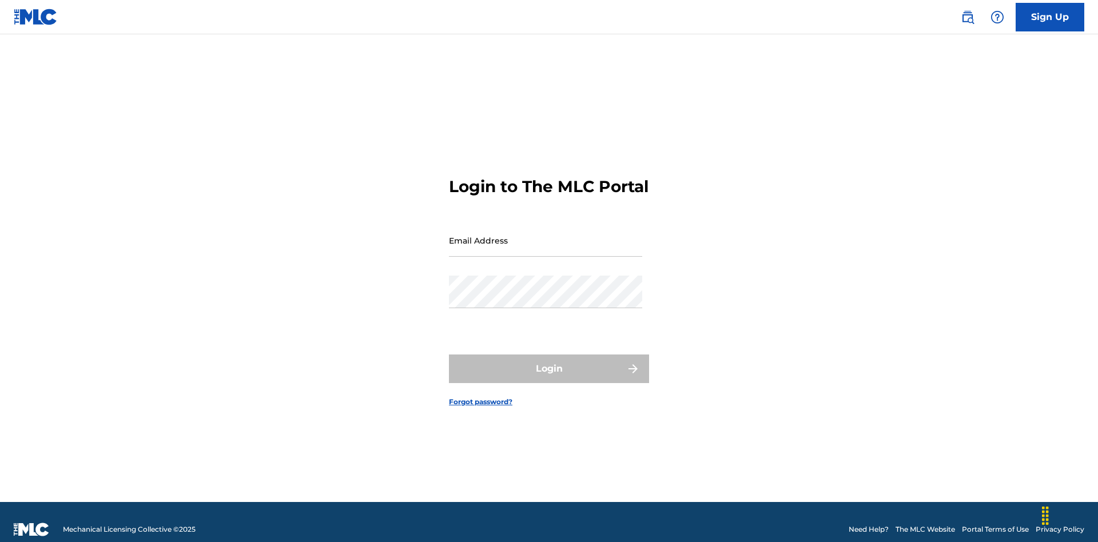
scroll to position [15, 0]
click at [546, 235] on input "Email Address" at bounding box center [545, 240] width 193 height 33
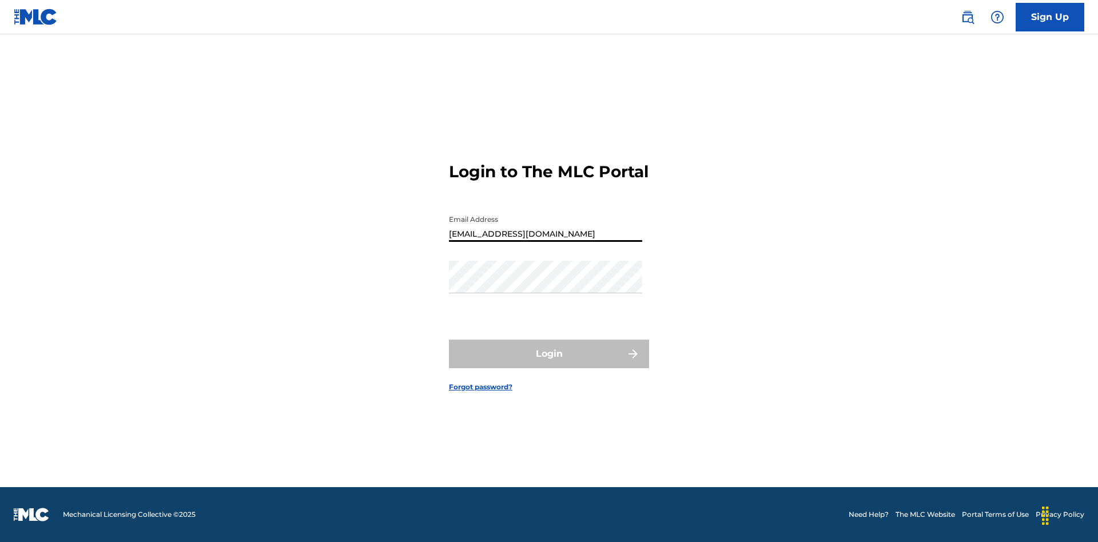
type input "[EMAIL_ADDRESS][DOMAIN_NAME]"
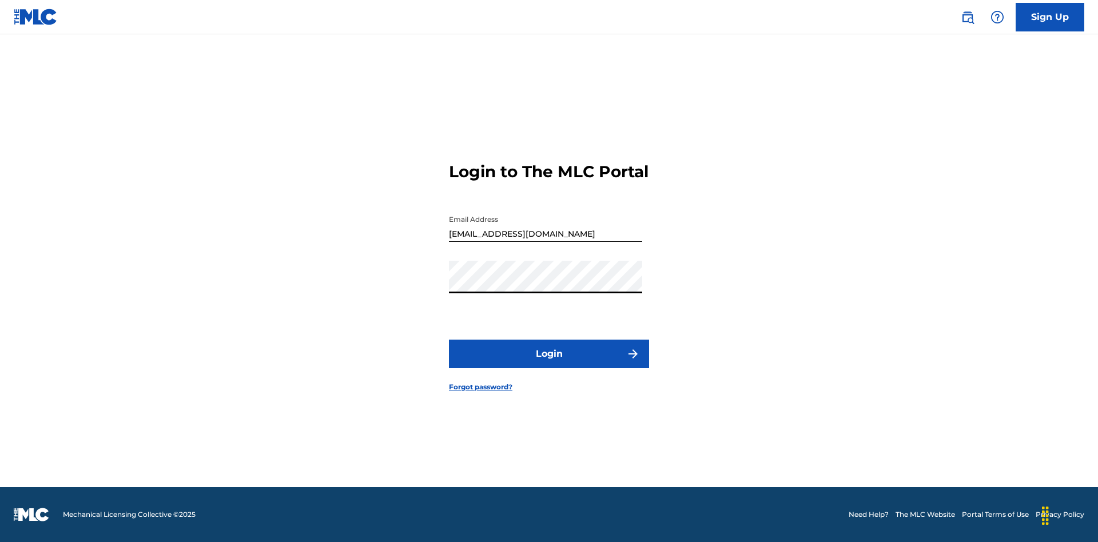
click at [549, 364] on button "Login" at bounding box center [549, 354] width 200 height 29
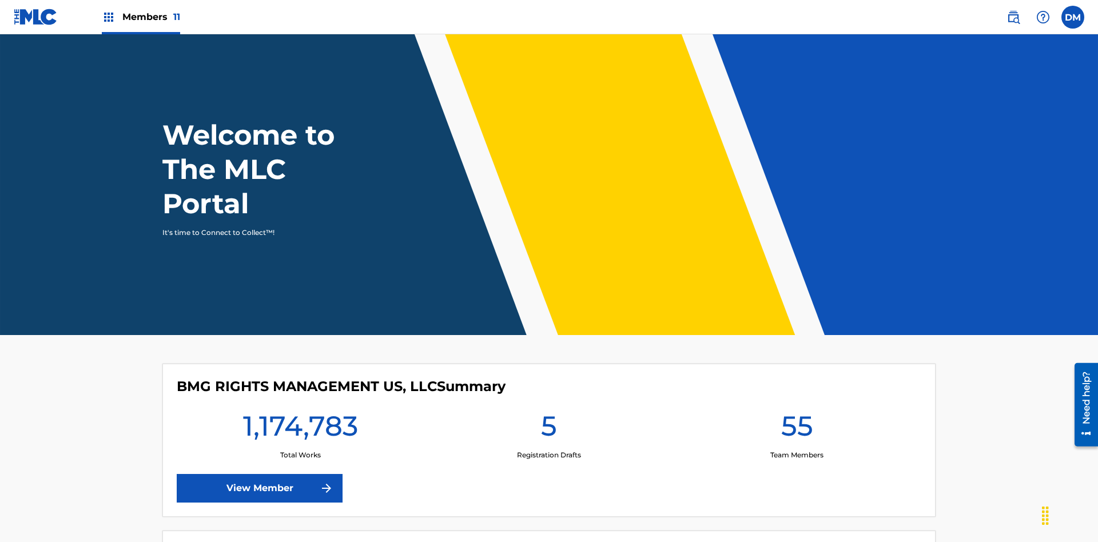
click at [141, 17] on span "Members 11" at bounding box center [151, 16] width 58 height 13
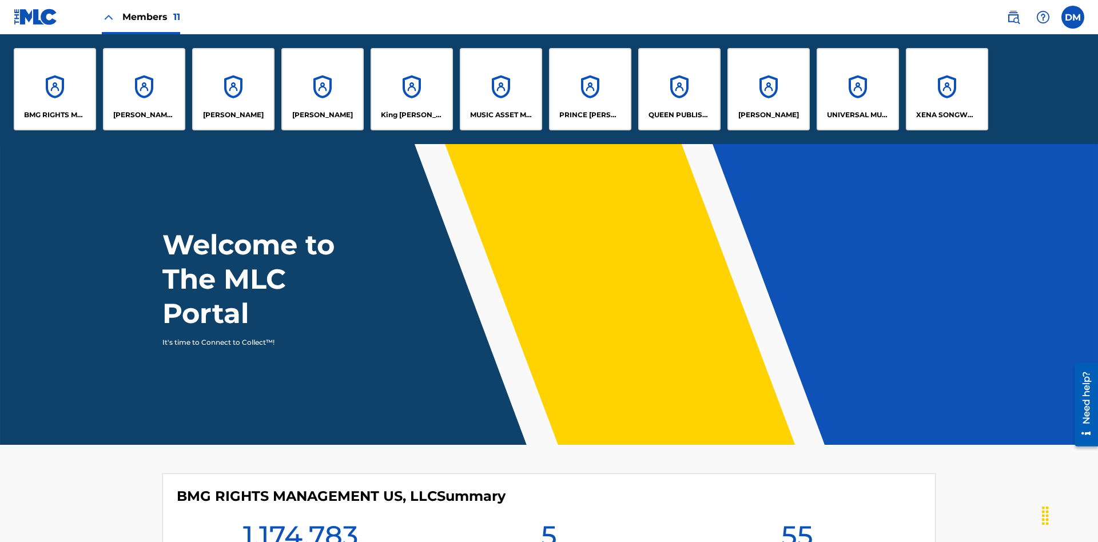
click at [857, 115] on p "UNIVERSAL MUSIC PUB GROUP" at bounding box center [858, 115] width 62 height 10
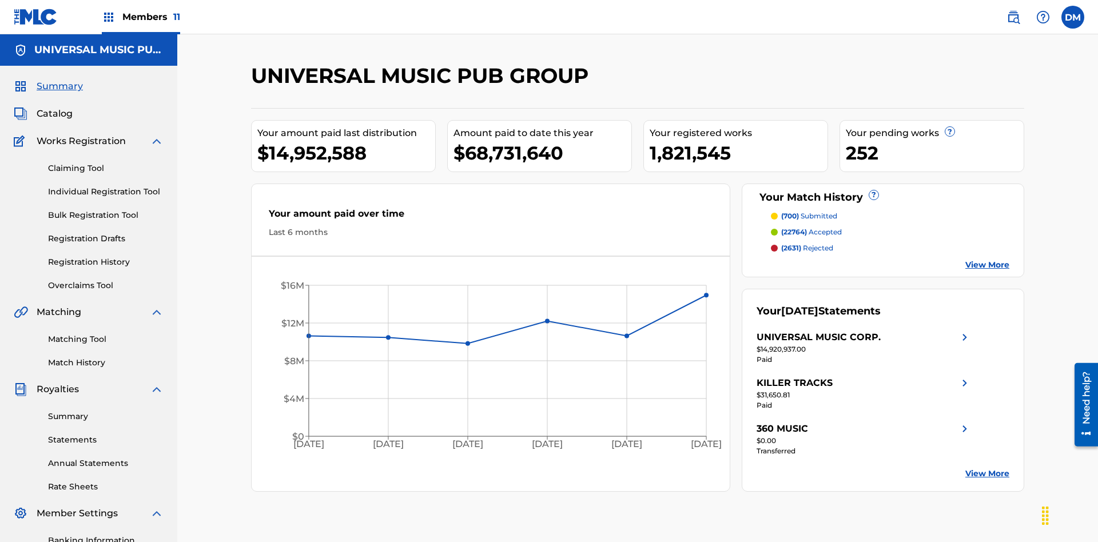
click at [106, 256] on link "Registration History" at bounding box center [106, 262] width 116 height 12
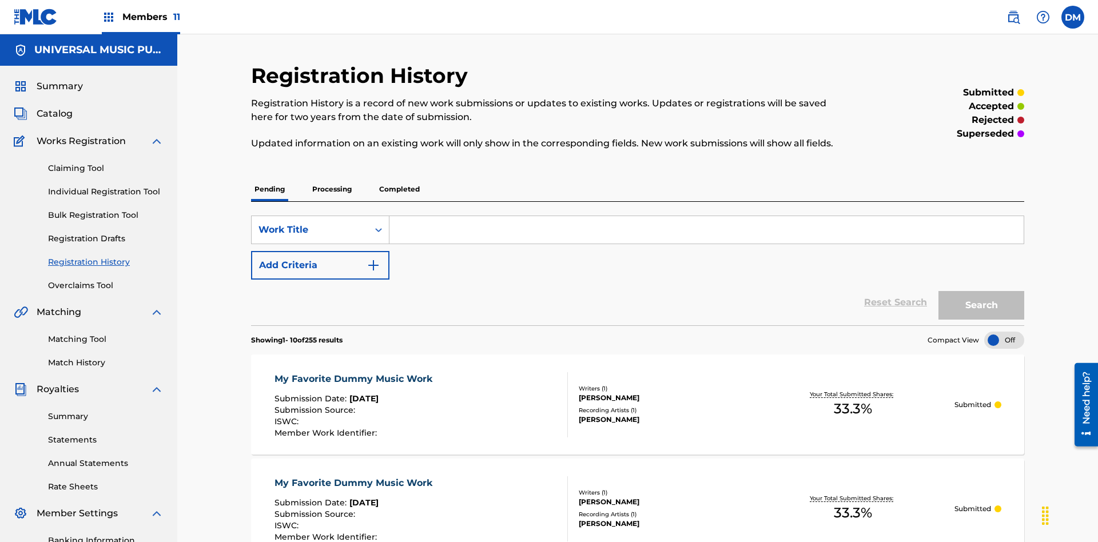
click at [399, 177] on p "Completed" at bounding box center [399, 189] width 47 height 24
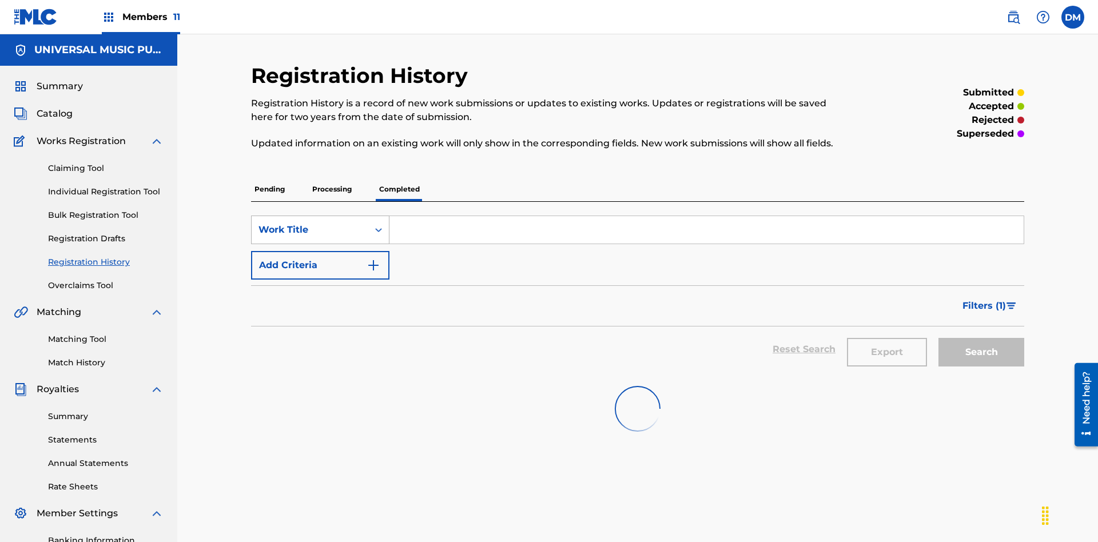
click at [310, 223] on div "Work Title" at bounding box center [309, 230] width 103 height 14
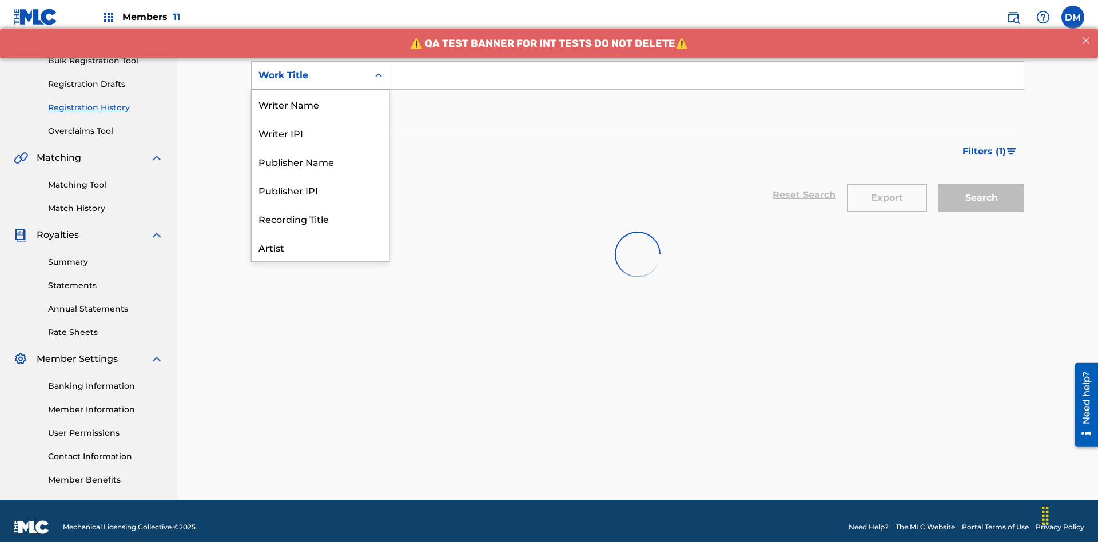
scroll to position [57, 0]
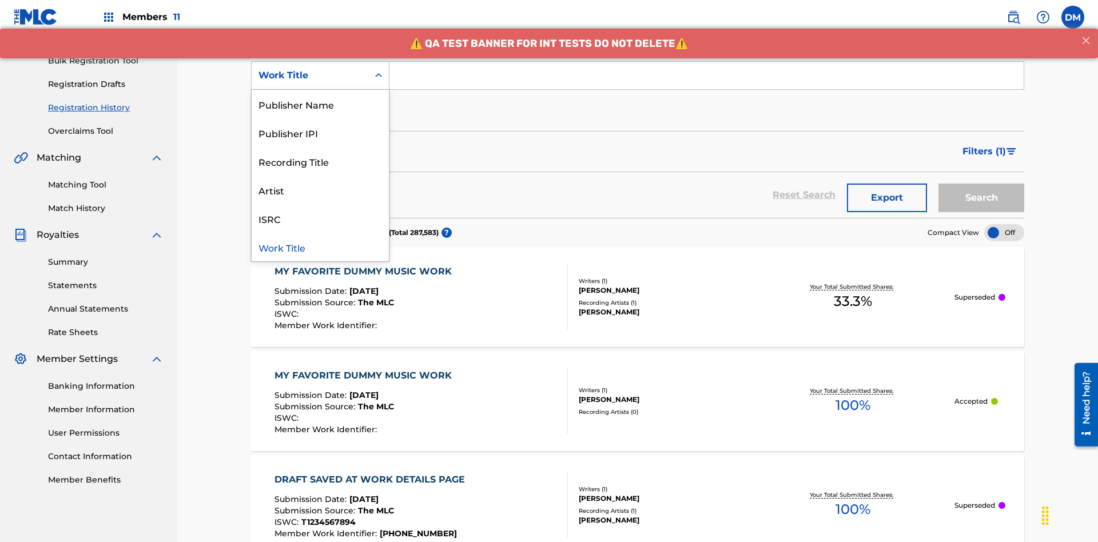
click at [320, 247] on div "Work Title" at bounding box center [320, 247] width 137 height 29
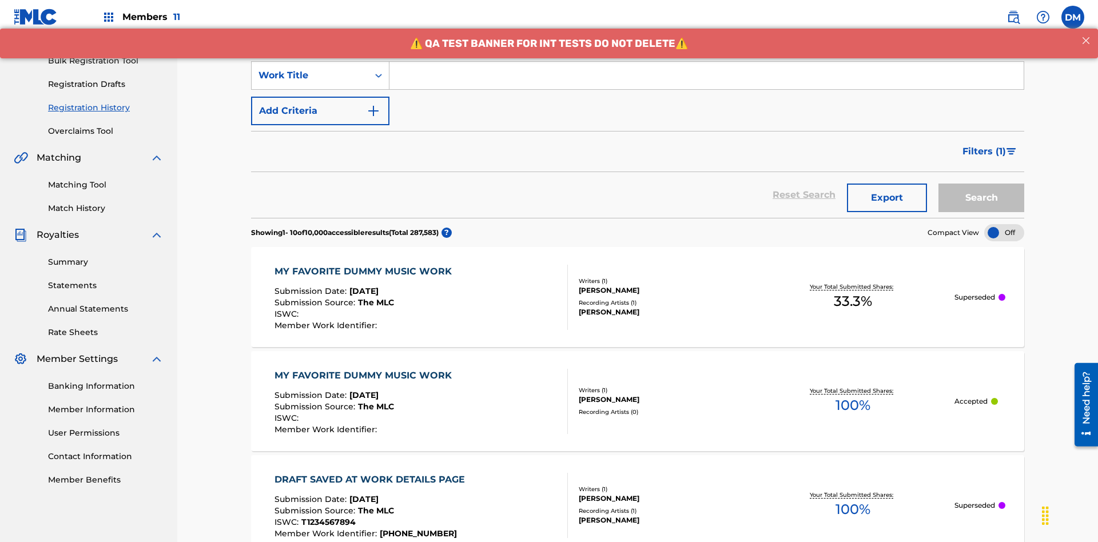
click at [320, 97] on button "Add Criteria" at bounding box center [320, 111] width 138 height 29
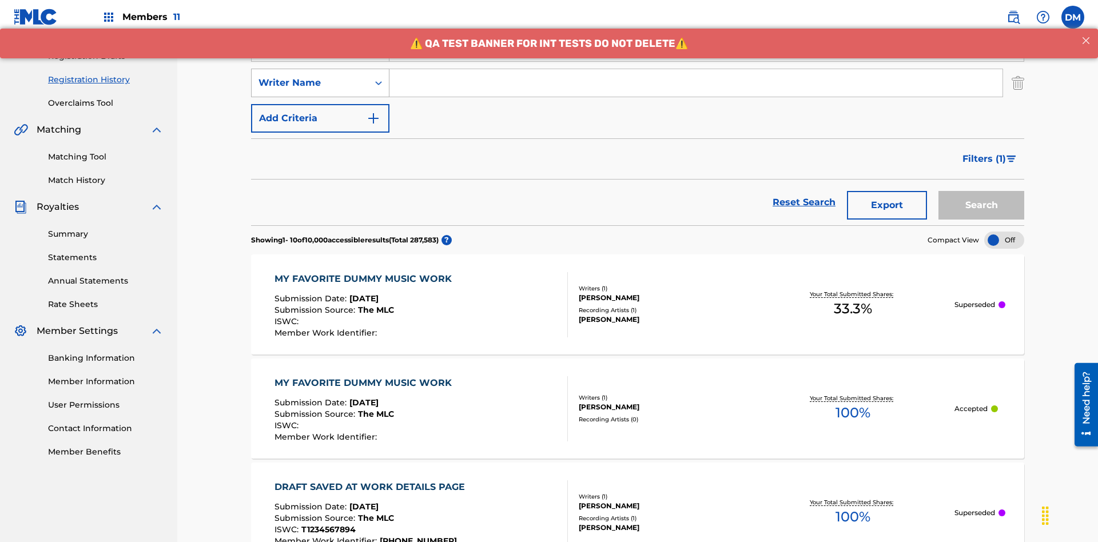
click at [310, 76] on div "Writer Name" at bounding box center [309, 83] width 103 height 14
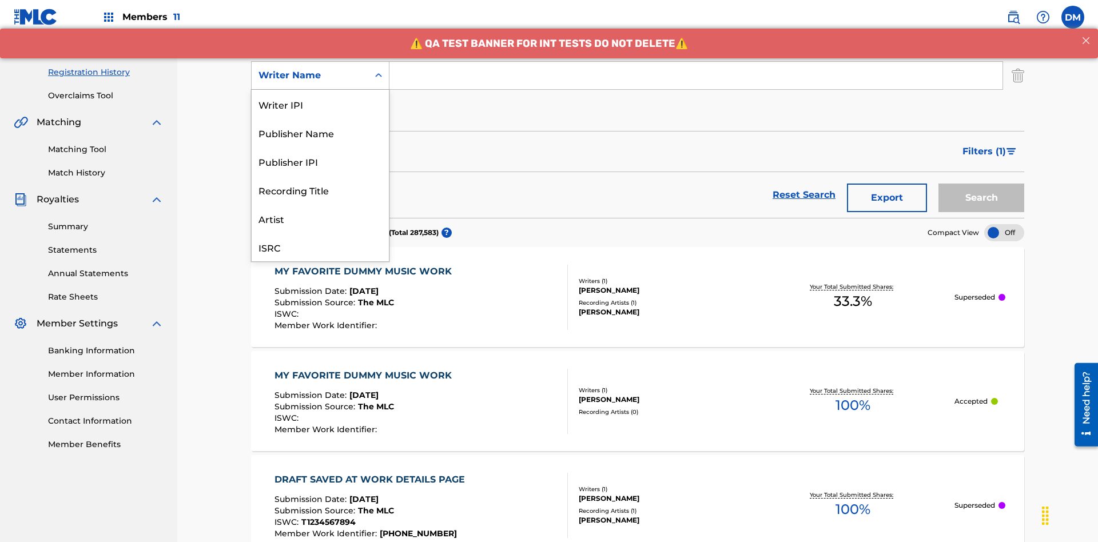
scroll to position [29, 0]
click at [320, 161] on div "Recording Title" at bounding box center [320, 161] width 137 height 29
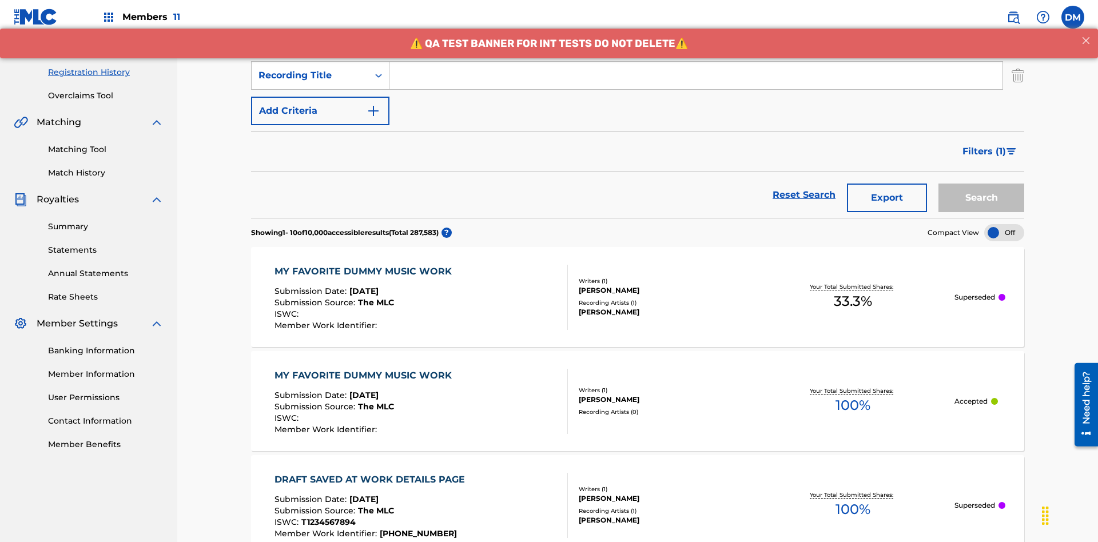
click at [320, 97] on button "Add Criteria" at bounding box center [320, 111] width 138 height 29
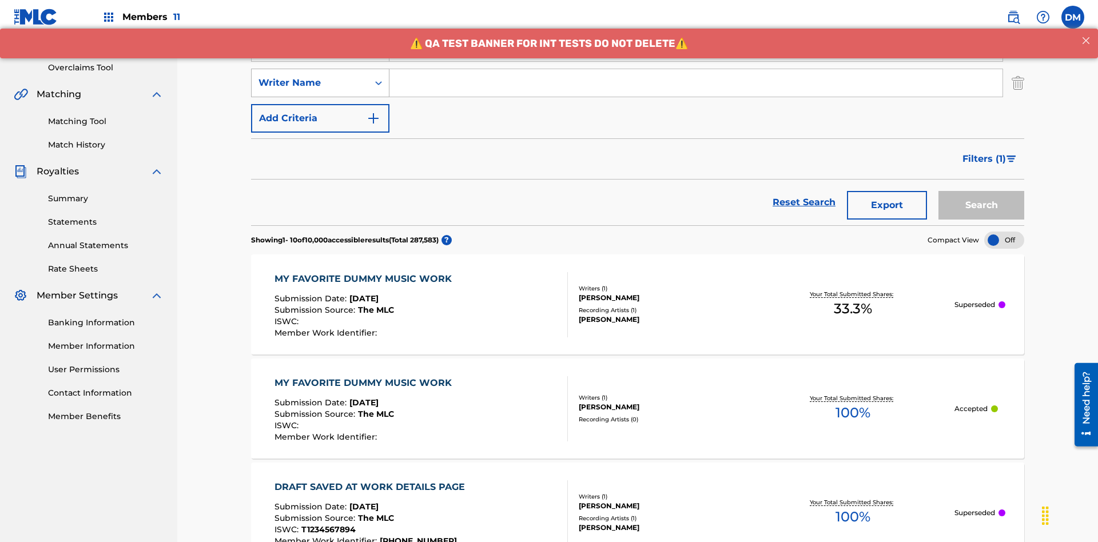
click at [310, 76] on div "Writer Name" at bounding box center [309, 83] width 103 height 14
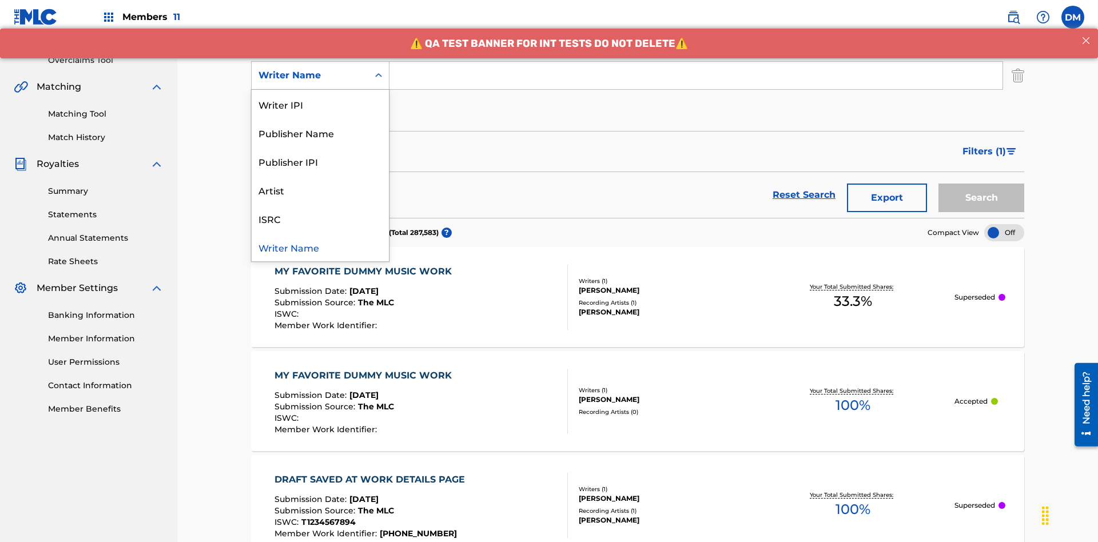
click at [320, 218] on div "ISRC" at bounding box center [320, 218] width 137 height 29
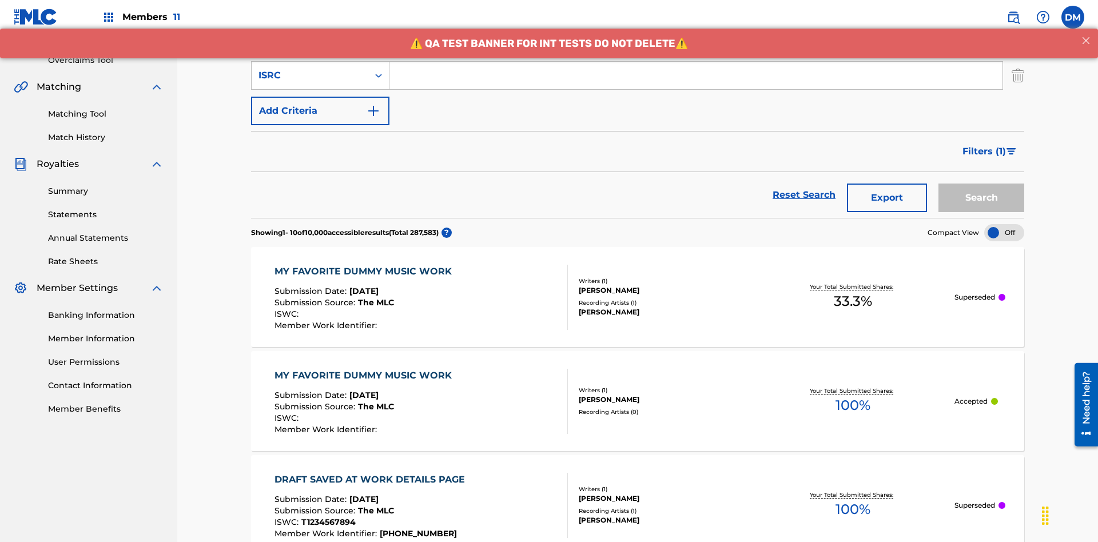
click at [320, 97] on button "Add Criteria" at bounding box center [320, 111] width 138 height 29
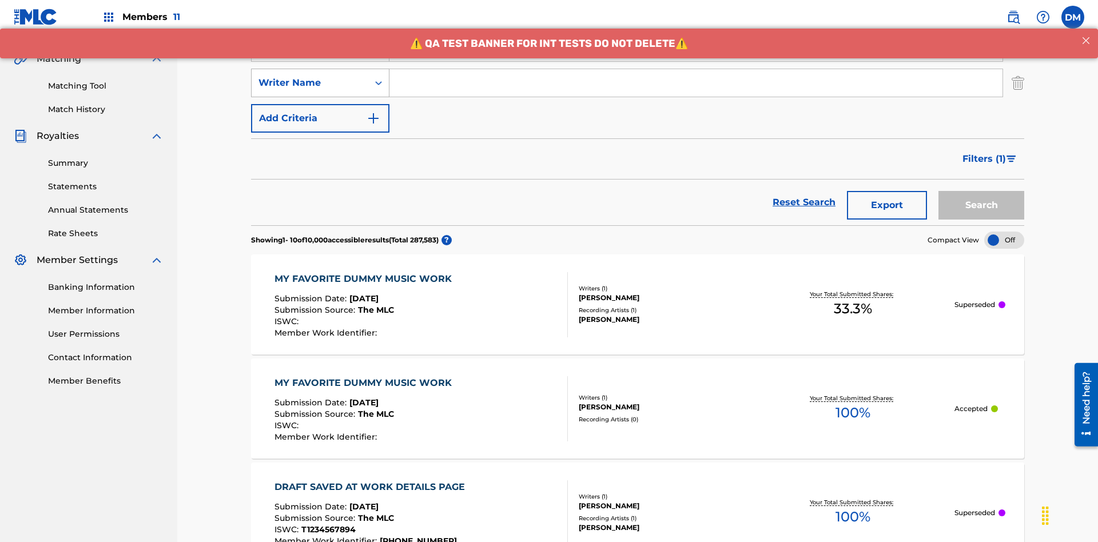
click at [310, 76] on div "Writer Name" at bounding box center [309, 83] width 103 height 14
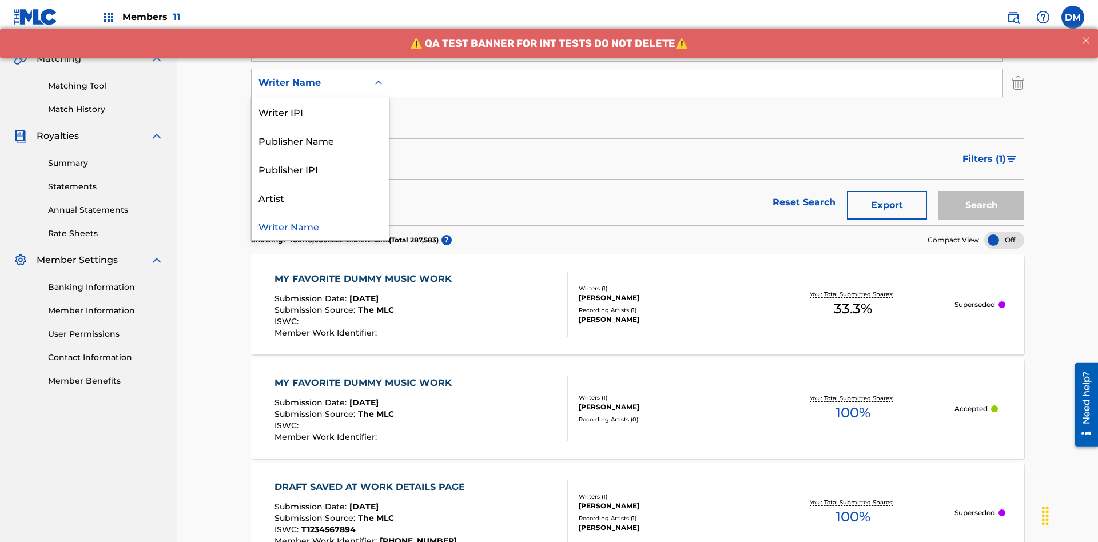
scroll to position [261, 0]
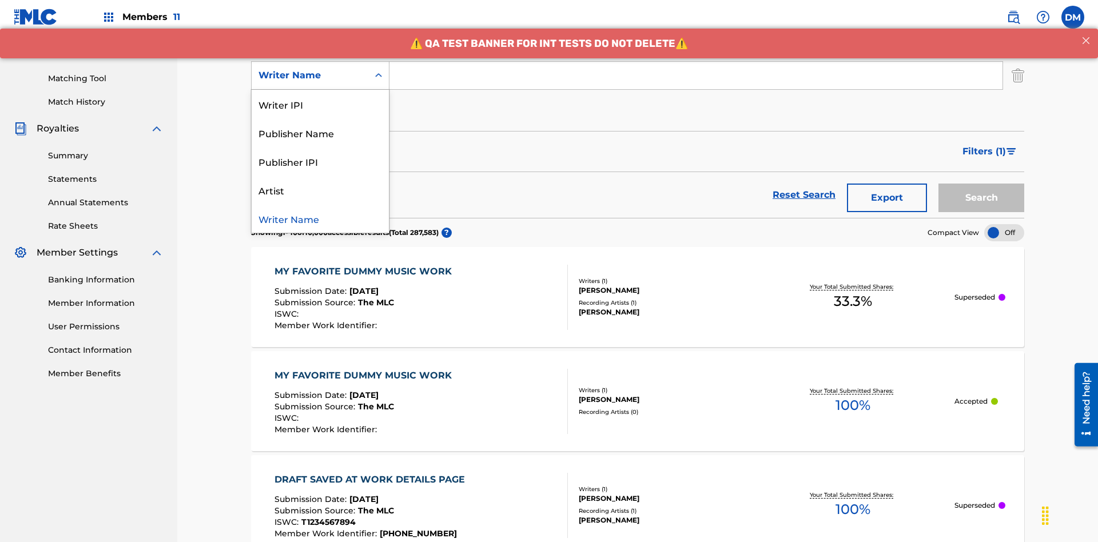
click at [320, 161] on div "Publisher IPI" at bounding box center [320, 161] width 137 height 29
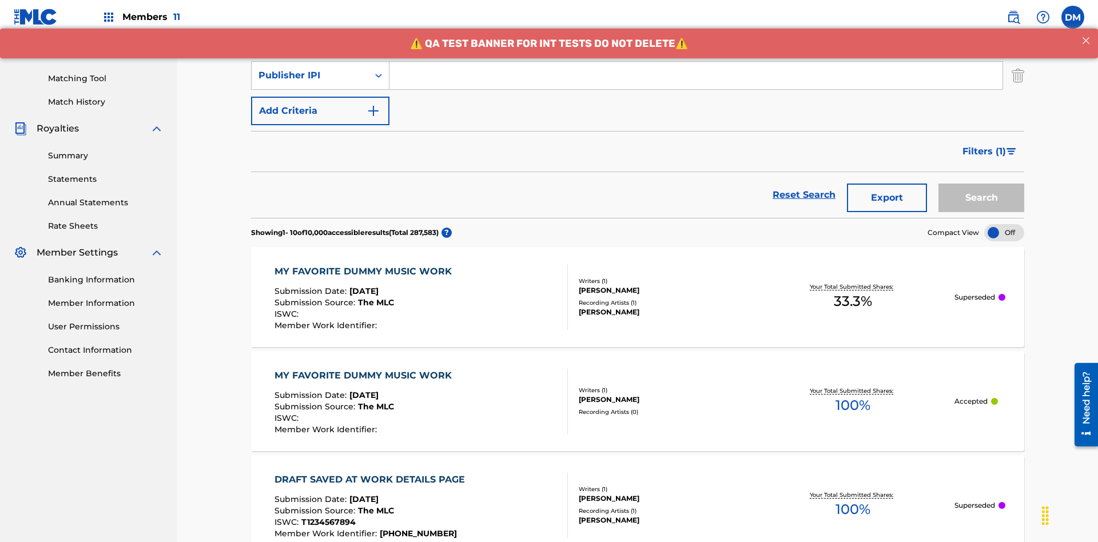
click at [320, 97] on button "Add Criteria" at bounding box center [320, 111] width 138 height 29
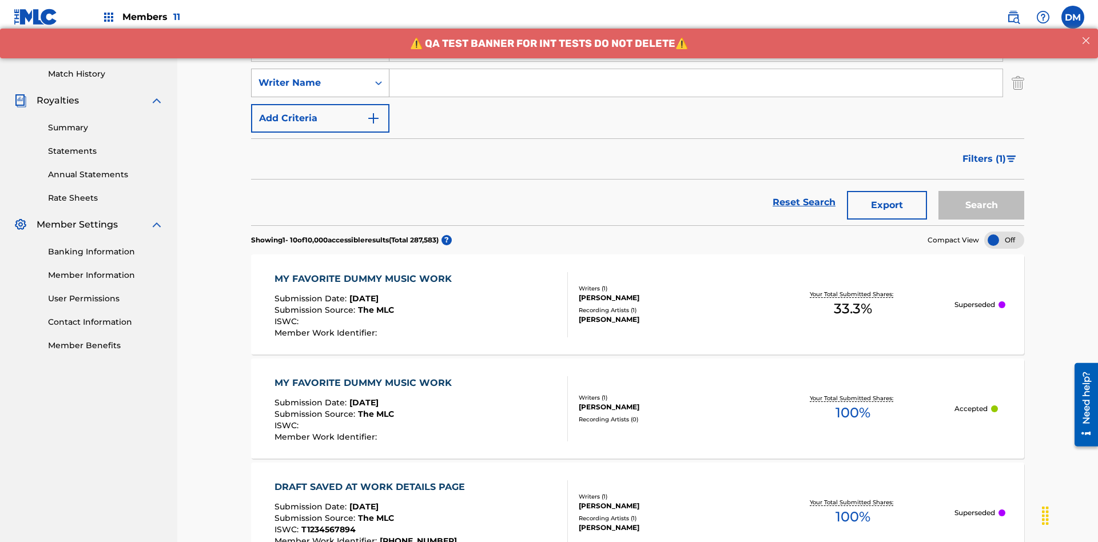
click at [310, 76] on div "Writer Name" at bounding box center [309, 83] width 103 height 14
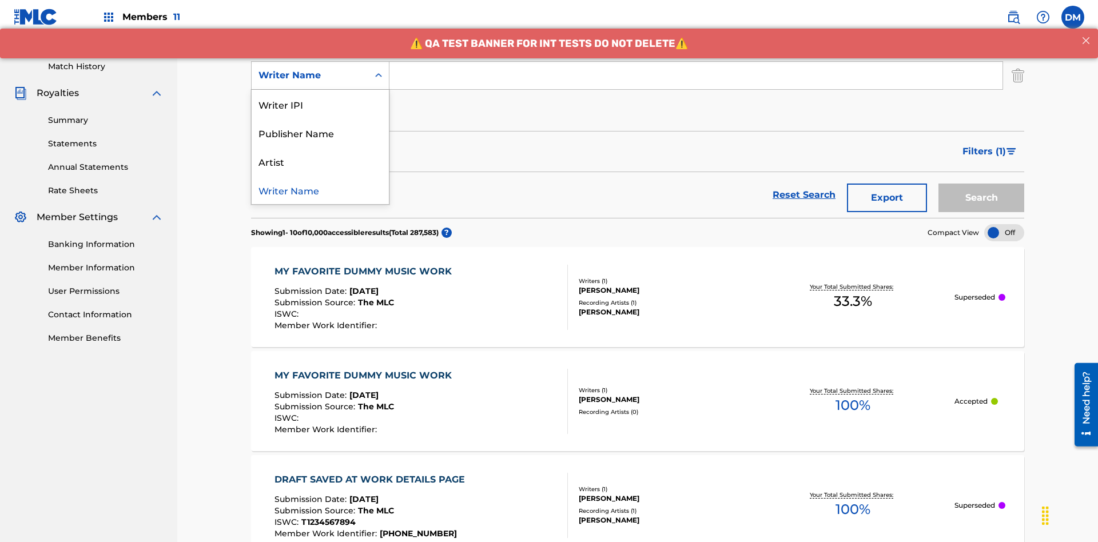
click at [320, 161] on div "Artist" at bounding box center [320, 161] width 137 height 29
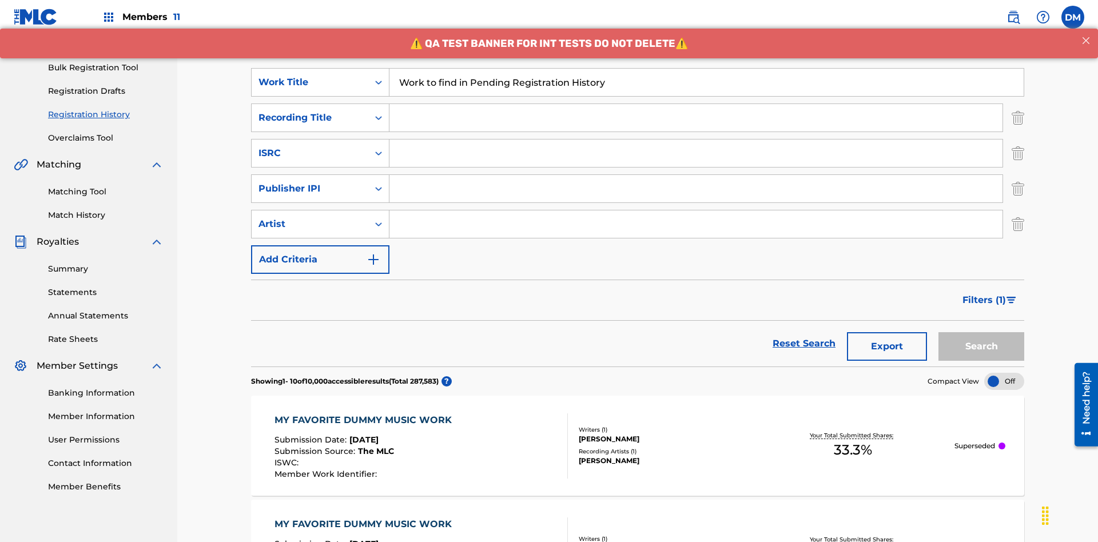
type input "Work to find in Pending Registration History"
click at [696, 104] on input "Search Form" at bounding box center [695, 117] width 613 height 27
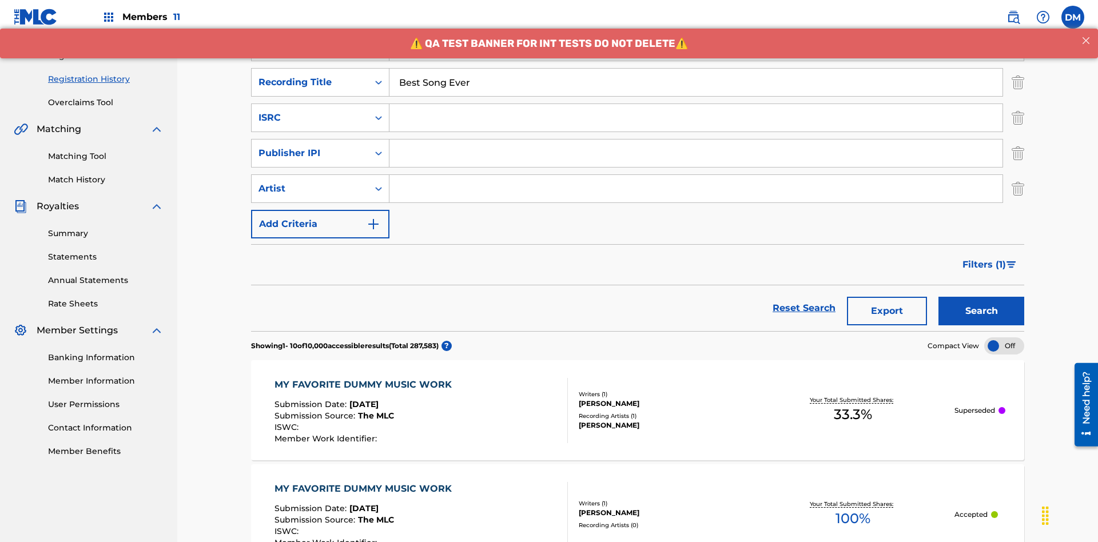
type input "Best Song Ever"
click at [696, 104] on input "Search Form" at bounding box center [695, 117] width 613 height 27
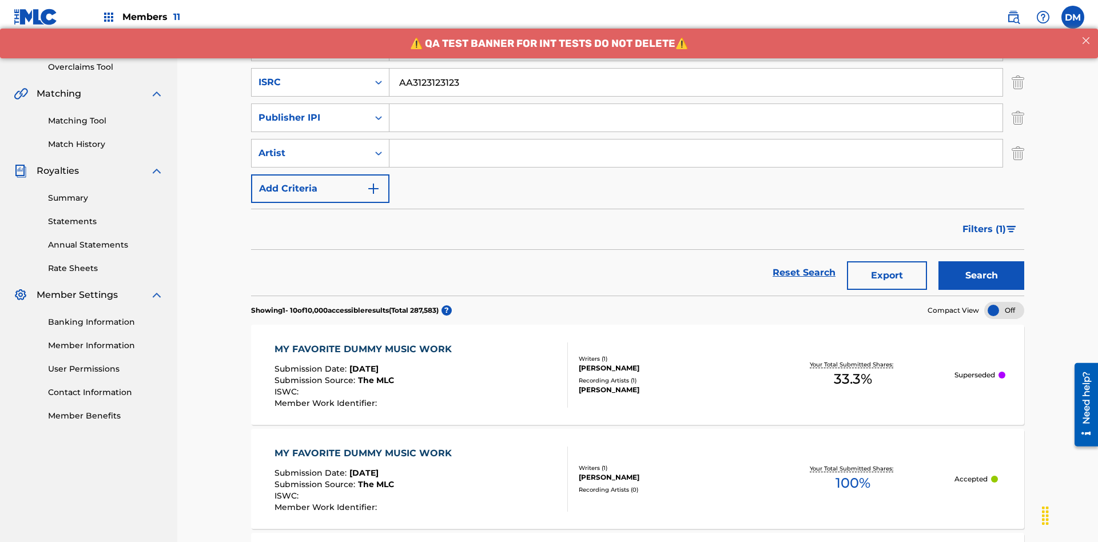
type input "AA3123123123"
click at [696, 104] on input "Search Form" at bounding box center [695, 117] width 613 height 27
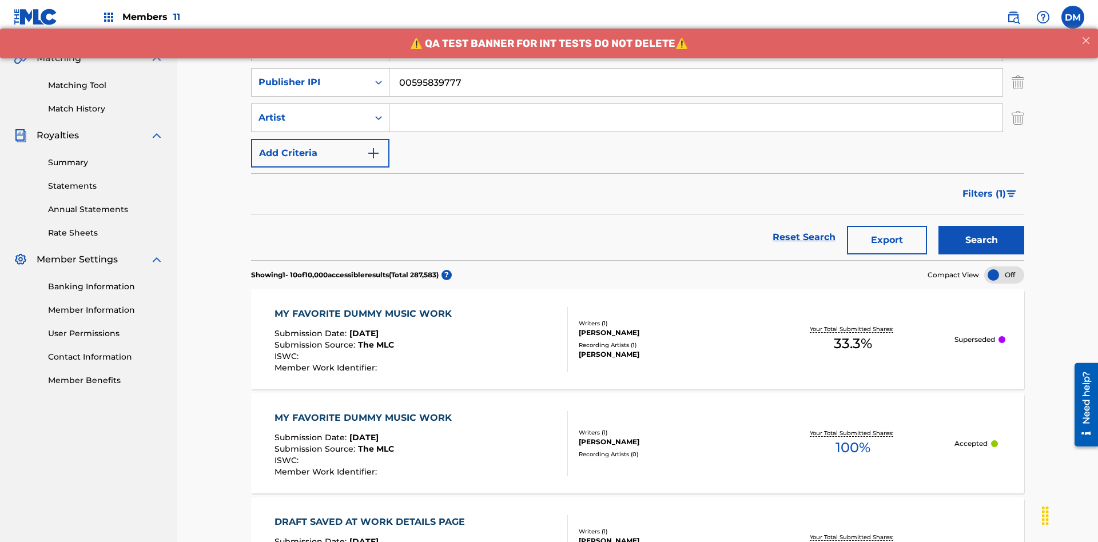
type input "00595839777"
click at [696, 104] on input "Search Form" at bounding box center [695, 117] width 613 height 27
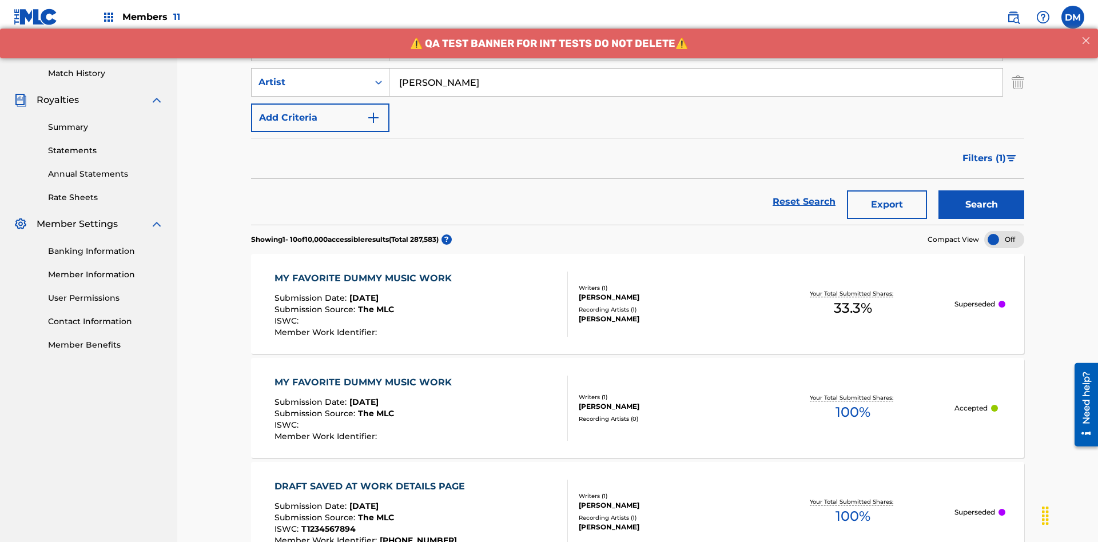
type input "[PERSON_NAME]"
click at [981, 190] on button "Search" at bounding box center [981, 204] width 86 height 29
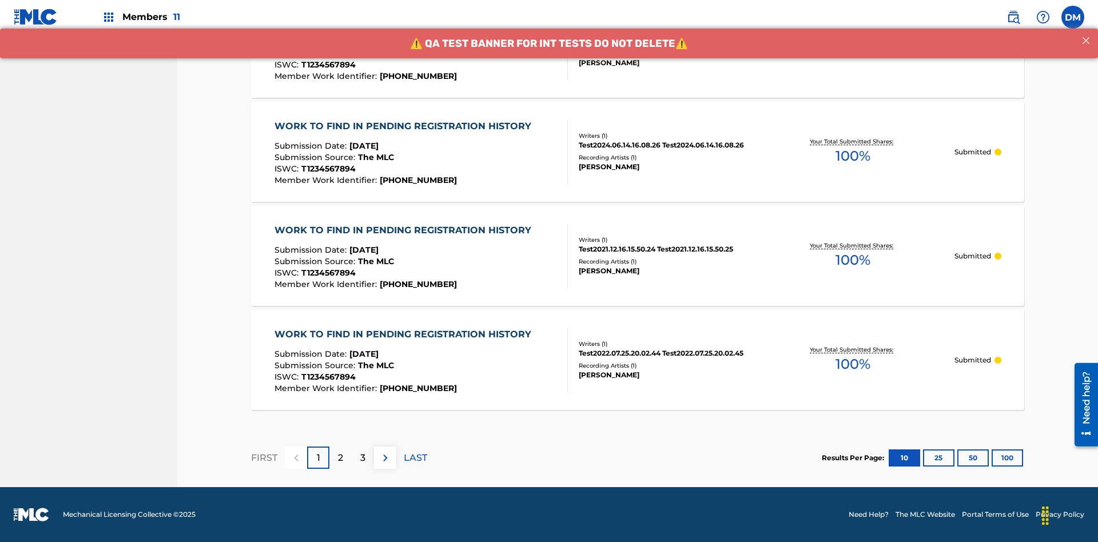
click at [992, 458] on button "100" at bounding box center [1007, 457] width 31 height 17
